Goal: Information Seeking & Learning: Learn about a topic

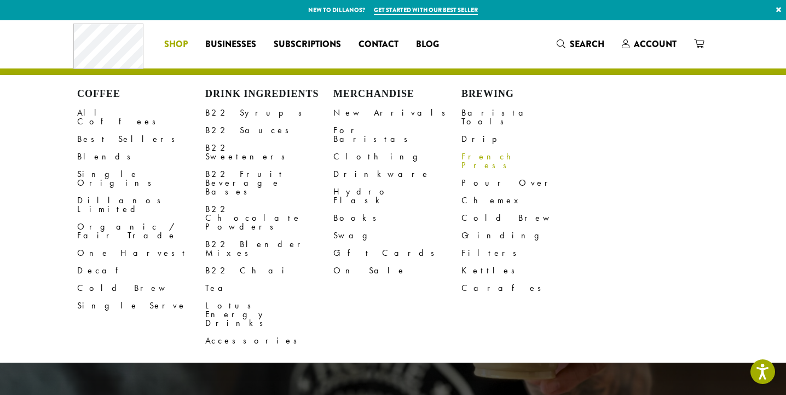
click at [482, 148] on link "French Press" at bounding box center [525, 161] width 128 height 26
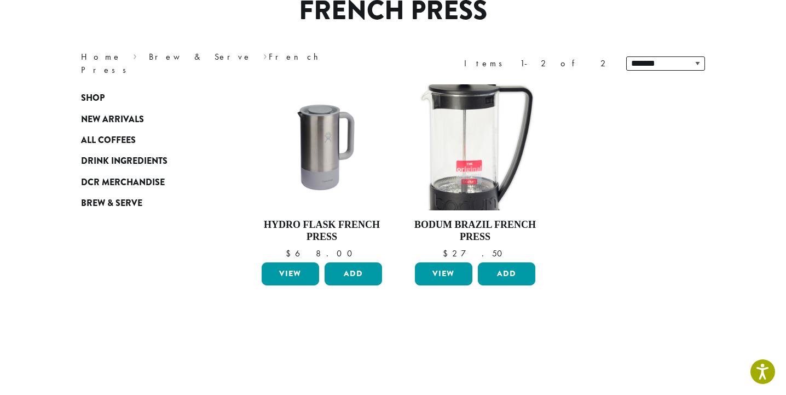
scroll to position [108, 0]
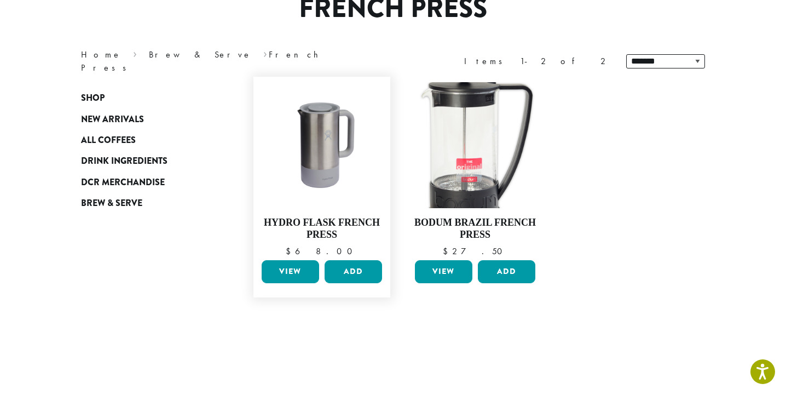
click at [298, 267] on link "View" at bounding box center [290, 271] width 57 height 23
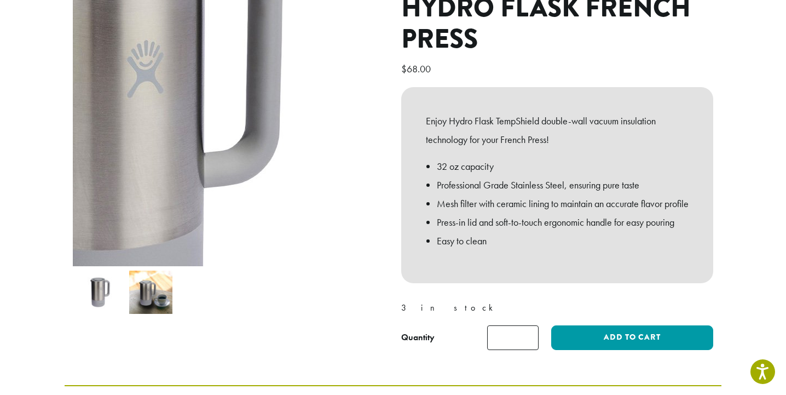
scroll to position [130, 0]
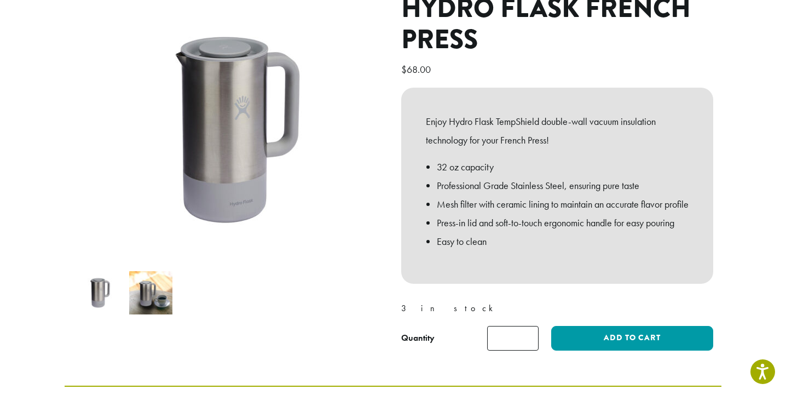
click at [157, 287] on img at bounding box center [150, 292] width 43 height 43
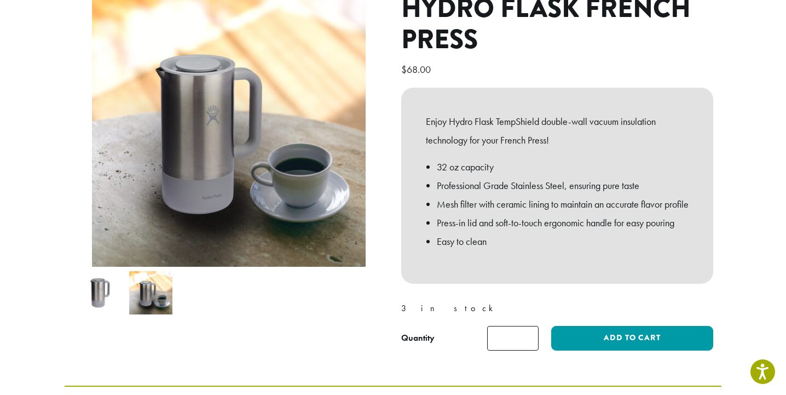
click at [97, 296] on img at bounding box center [98, 292] width 43 height 43
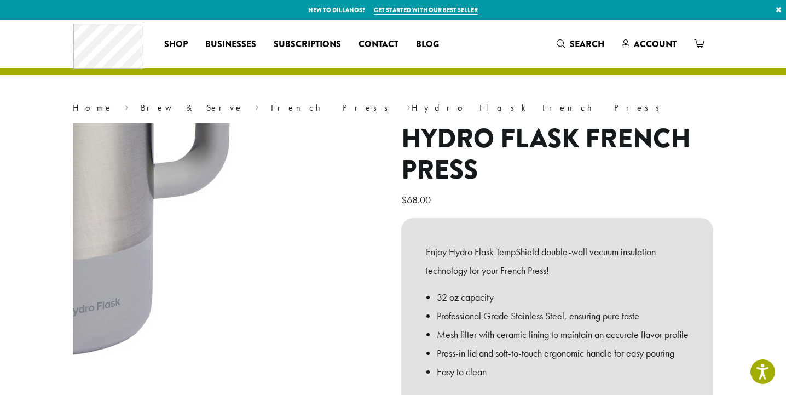
scroll to position [0, 0]
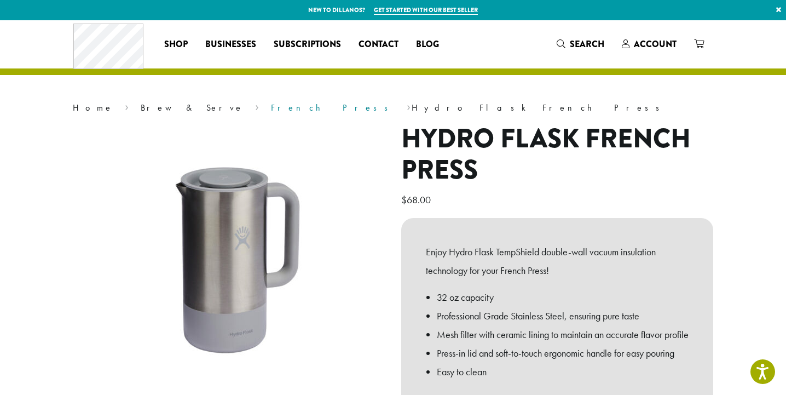
click at [271, 106] on link "French Press" at bounding box center [333, 107] width 124 height 11
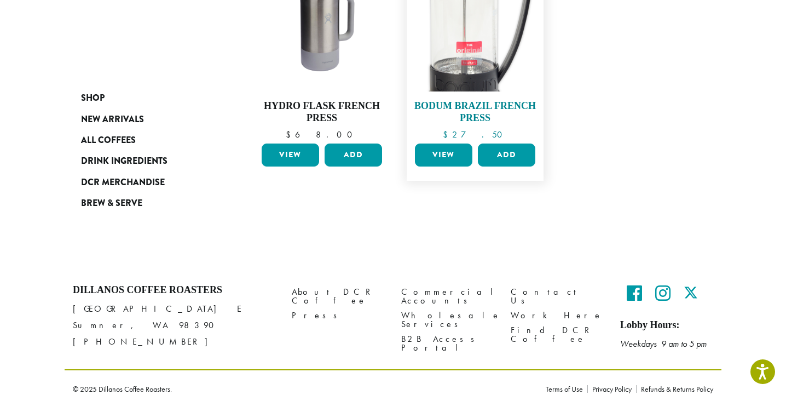
scroll to position [225, 0]
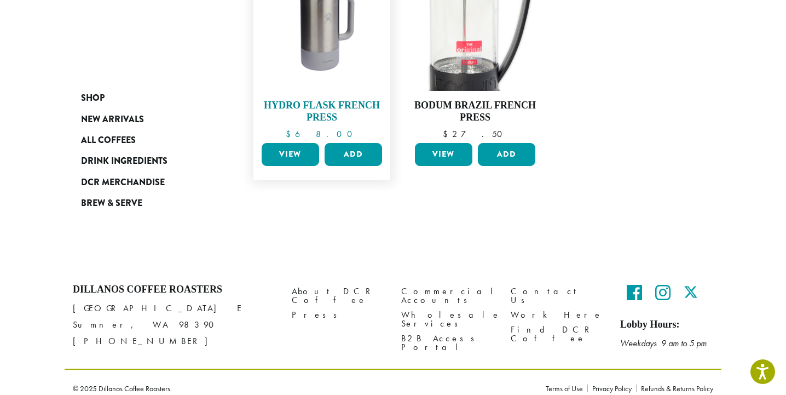
click at [324, 109] on h4 "Hydro Flask French Press" at bounding box center [322, 112] width 126 height 24
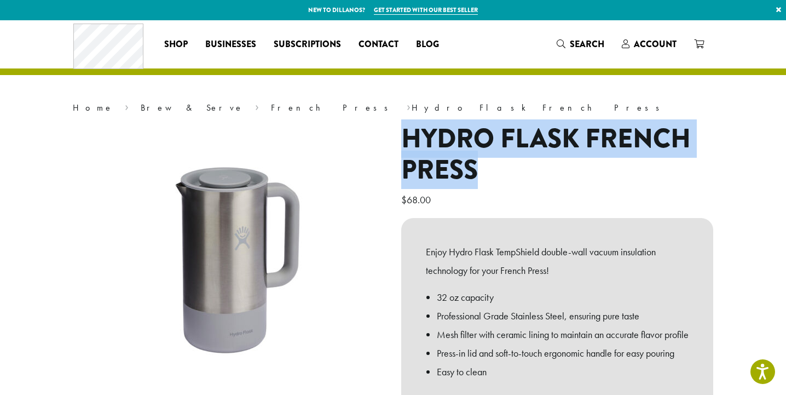
drag, startPoint x: 478, startPoint y: 170, endPoint x: 408, endPoint y: 131, distance: 80.4
click at [408, 131] on h1 "Hydro Flask French Press" at bounding box center [557, 154] width 312 height 63
copy h1 "Hydro Flask French Press"
drag, startPoint x: 438, startPoint y: 197, endPoint x: 405, endPoint y: 135, distance: 70.5
click at [405, 135] on div "Hydro Flask French Press $ 68.00 Enjoy Hydro Flask TempShield️ double-wall vacu…" at bounding box center [557, 306] width 328 height 366
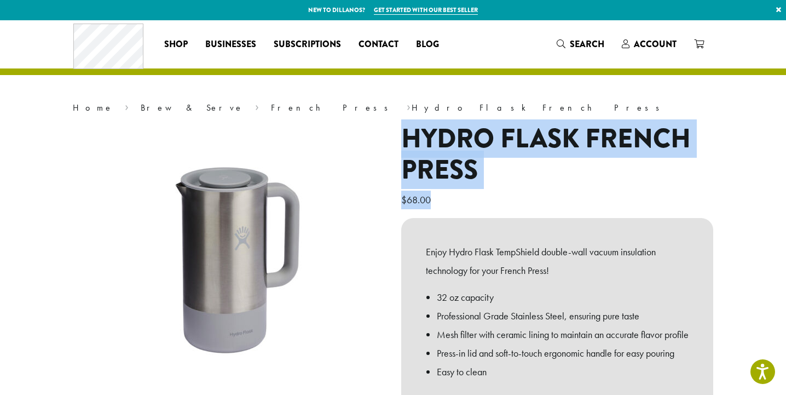
copy div "Hydro Flask French Press $ 68.00"
